Goal: Find contact information: Find contact information

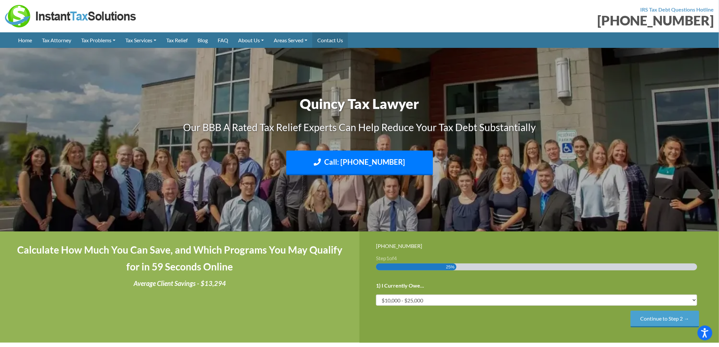
click at [337, 42] on link "Contact Us" at bounding box center [330, 40] width 36 height 16
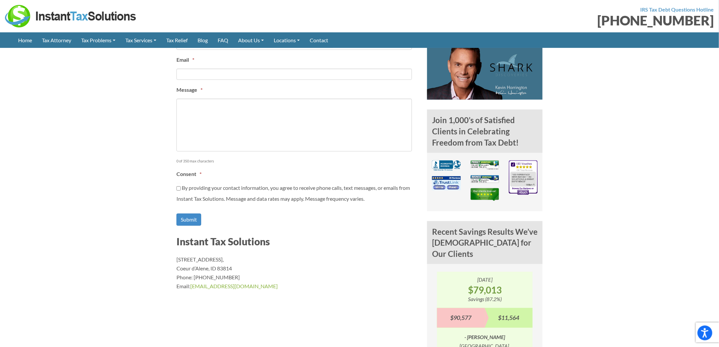
scroll to position [363, 0]
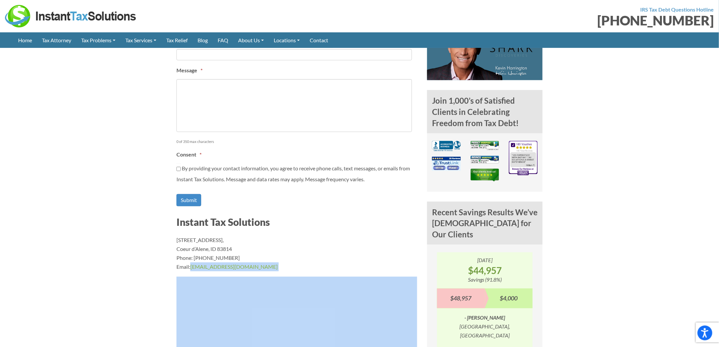
drag, startPoint x: 190, startPoint y: 289, endPoint x: 256, endPoint y: 295, distance: 66.2
click at [256, 295] on div "Our Customer Care team is available to assist you 24 hours a day, 7 days a week…" at bounding box center [296, 177] width 241 height 468
copy div ": [EMAIL_ADDRESS][DOMAIN_NAME]"
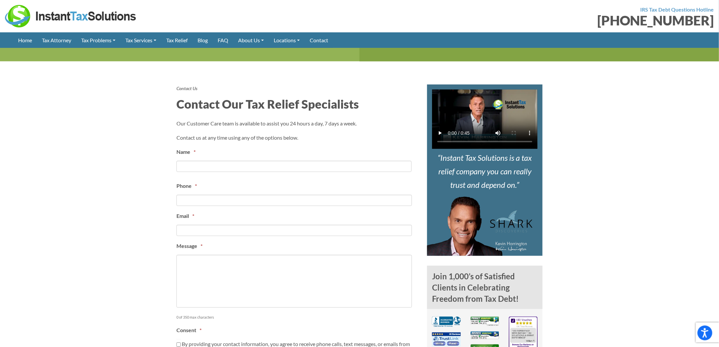
scroll to position [132, 0]
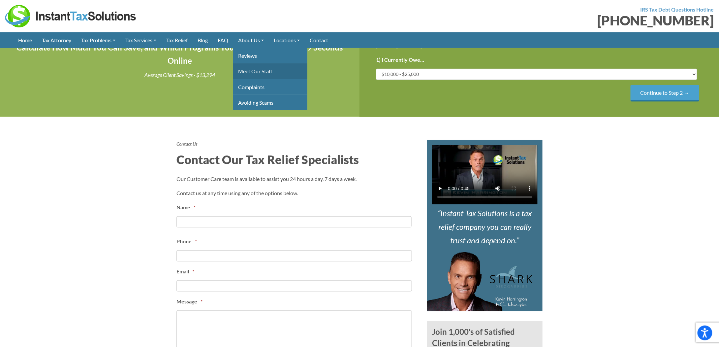
click at [259, 69] on link "Meet Our Staff" at bounding box center [270, 71] width 74 height 16
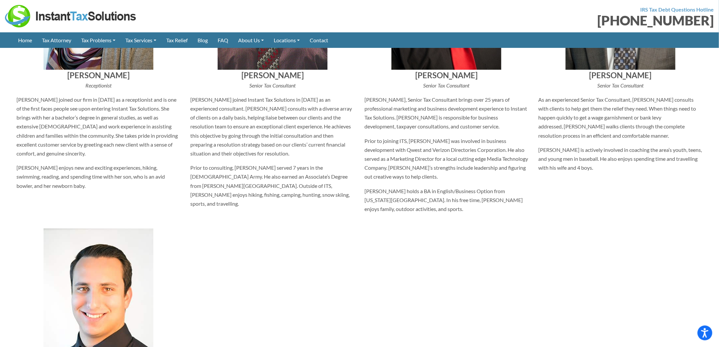
scroll to position [2243, 0]
